Goal: Information Seeking & Learning: Learn about a topic

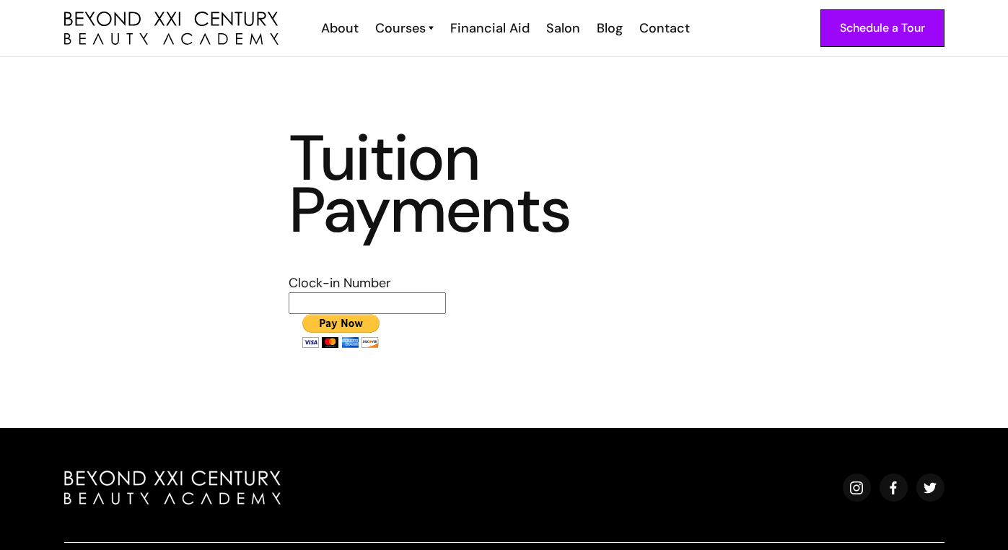
click at [461, 371] on section "Tuition Payments Clock-in Number" at bounding box center [504, 242] width 1008 height 371
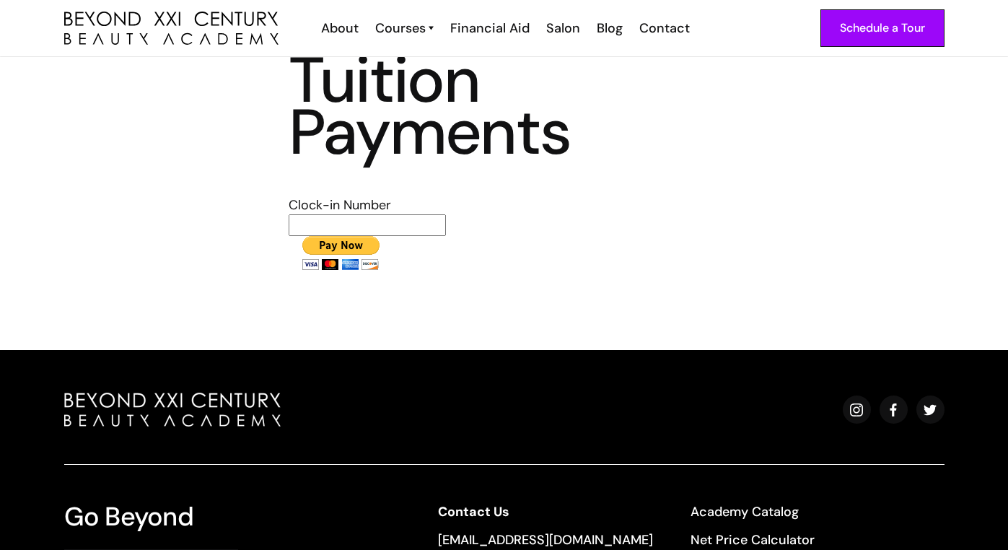
scroll to position [71, 0]
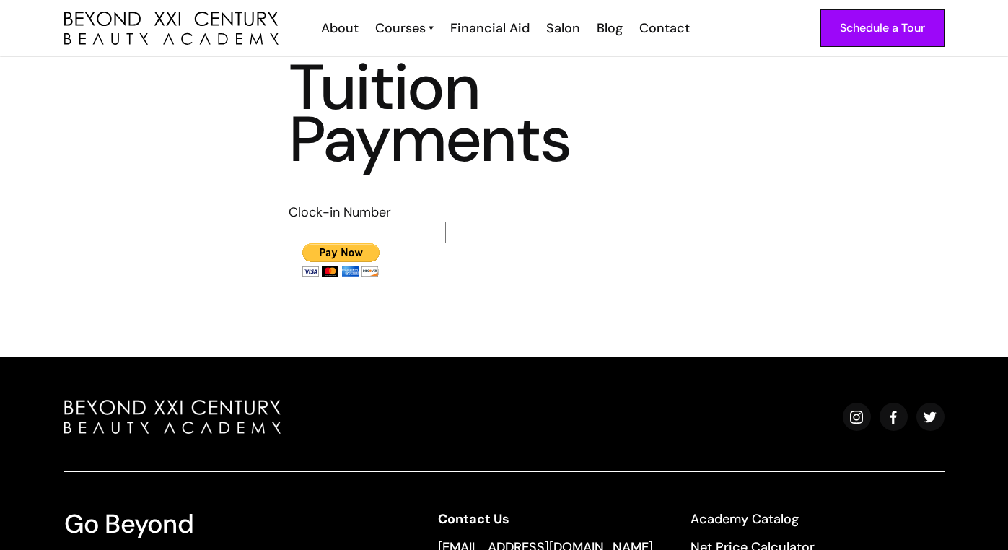
click at [434, 228] on input "text" at bounding box center [367, 232] width 157 height 22
click at [343, 31] on div "About" at bounding box center [340, 28] width 38 height 19
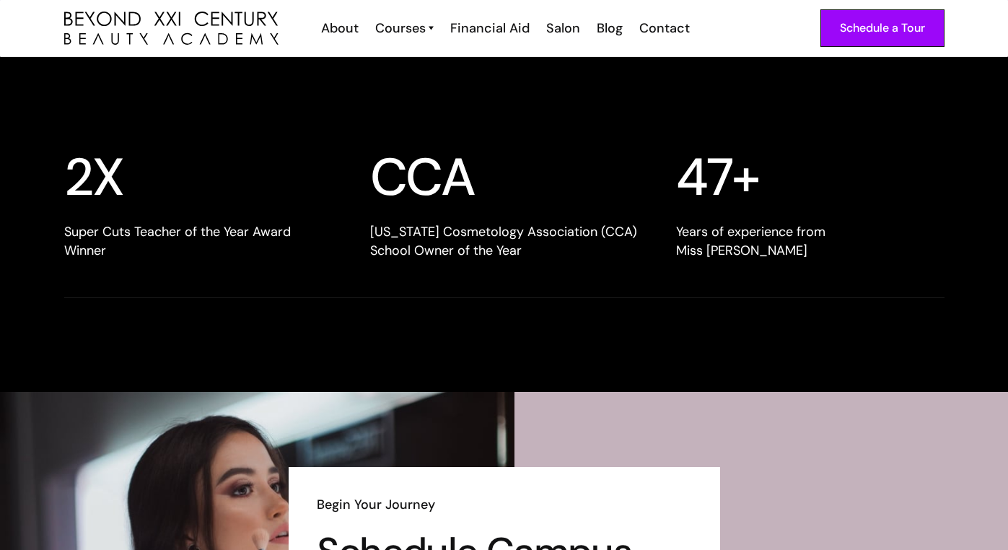
scroll to position [1786, 0]
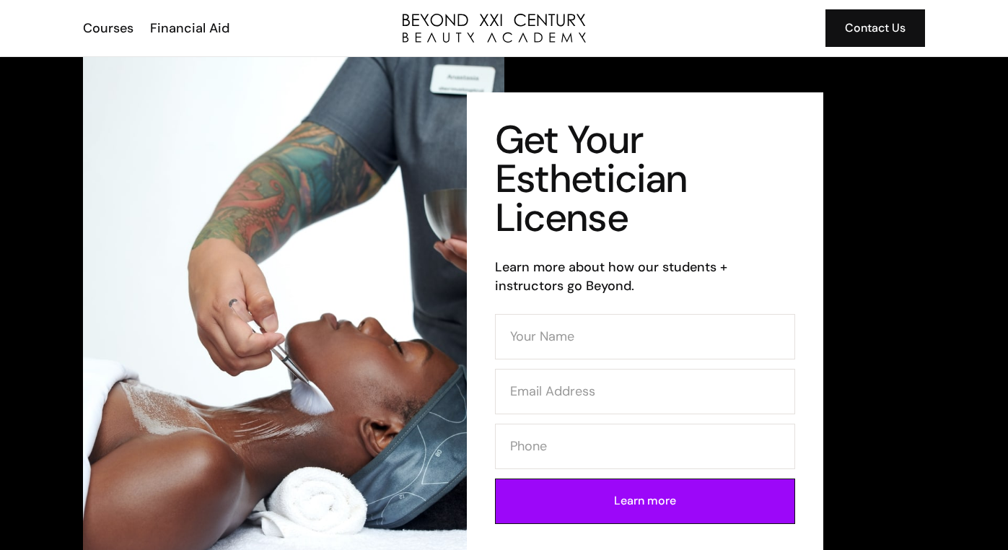
click at [113, 38] on div "Courses Financial Aid Contact Us" at bounding box center [504, 28] width 842 height 56
click at [112, 31] on div "Courses" at bounding box center [108, 28] width 50 height 19
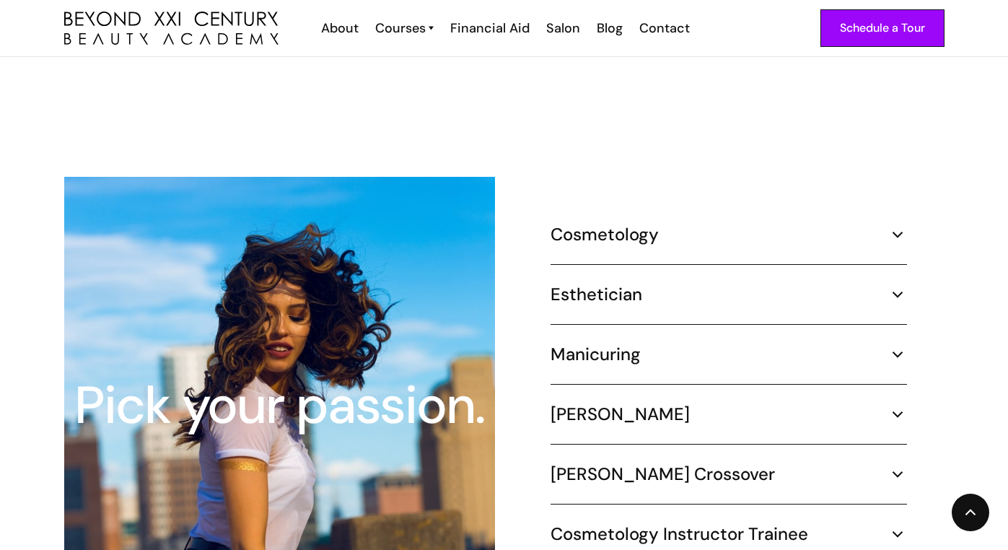
scroll to position [1342, 0]
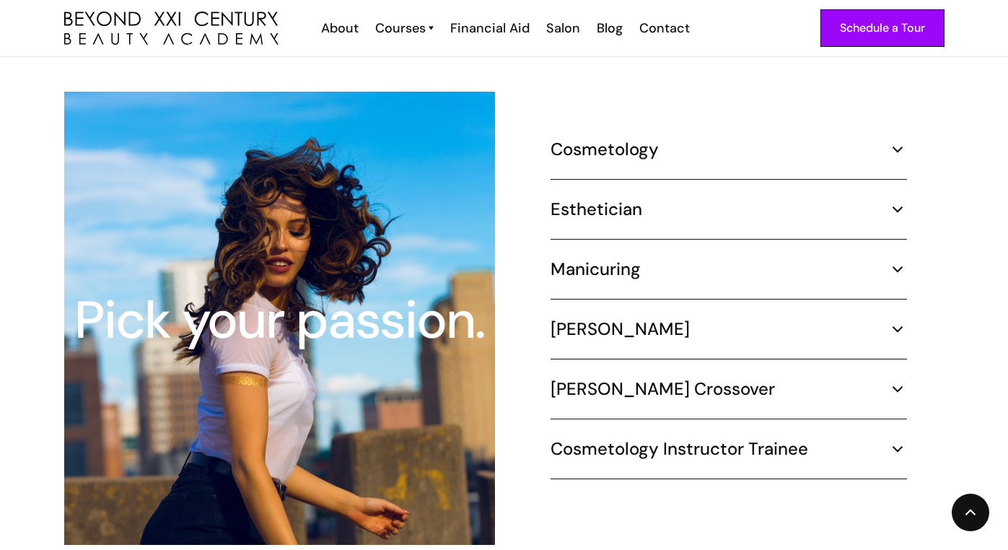
click at [575, 198] on h5 "Esthetician" at bounding box center [596, 209] width 92 height 22
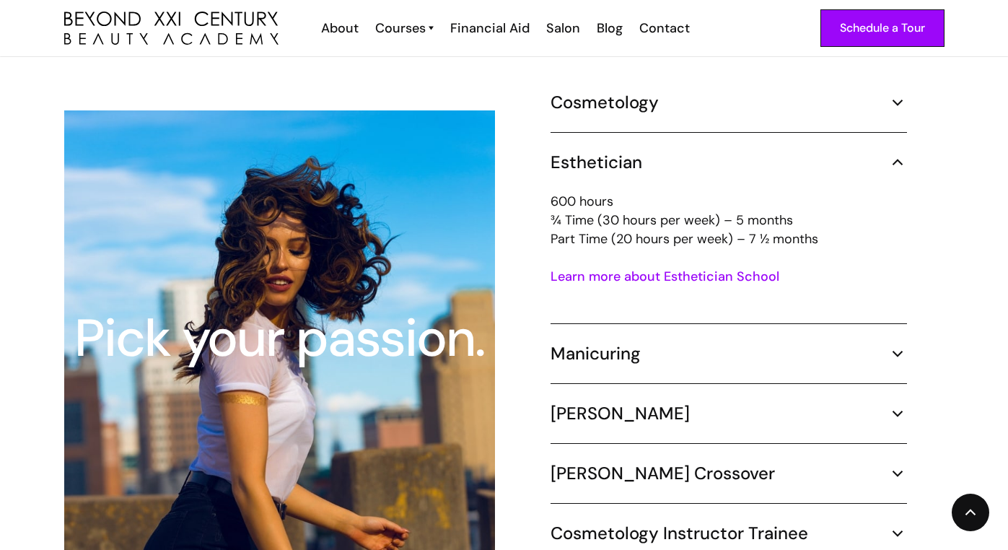
click at [715, 151] on div "Esthetician" at bounding box center [728, 162] width 356 height 22
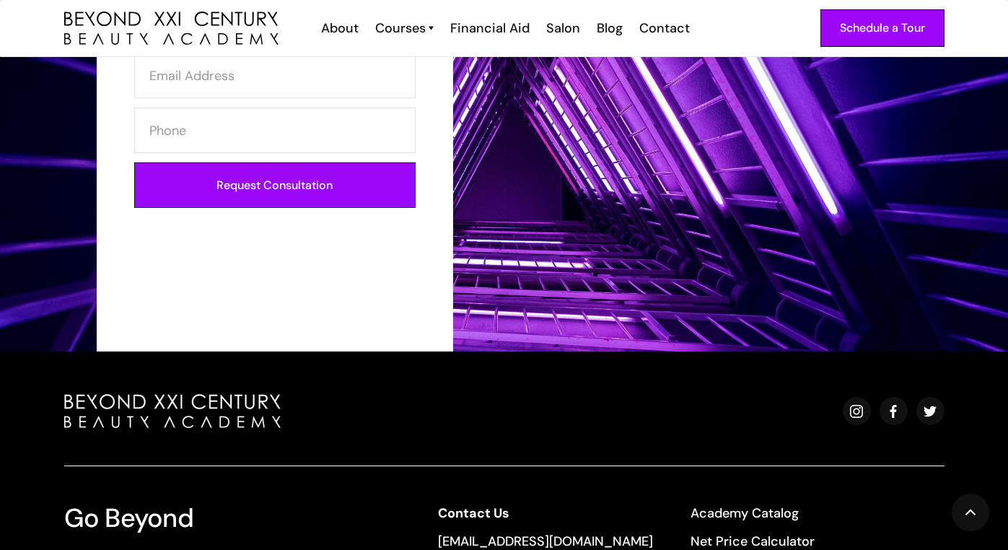
scroll to position [2100, 0]
